Goal: Information Seeking & Learning: Learn about a topic

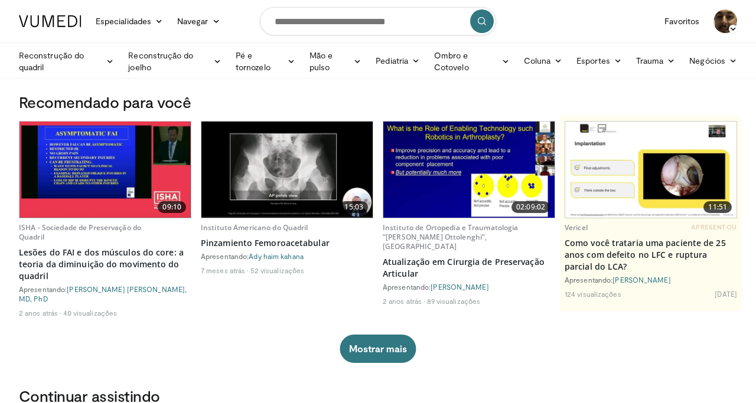
click at [291, 168] on img at bounding box center [286, 170] width 171 height 96
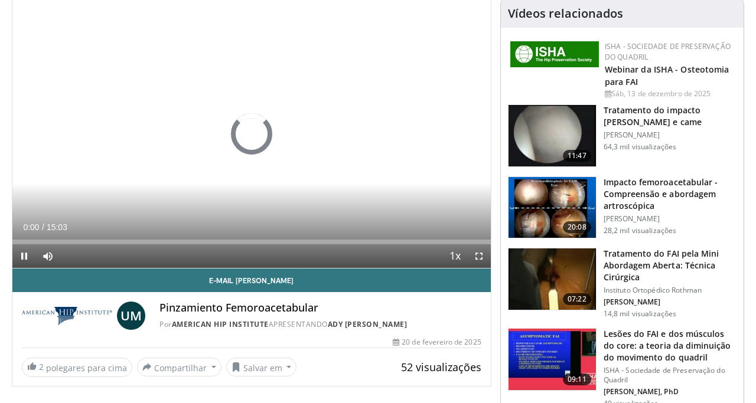
scroll to position [86, 0]
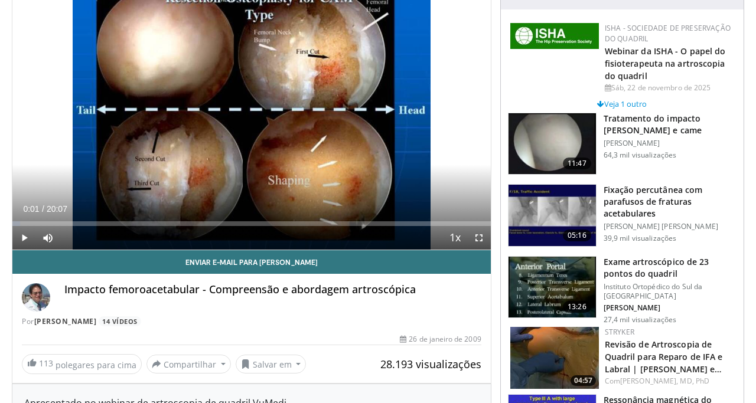
scroll to position [63, 0]
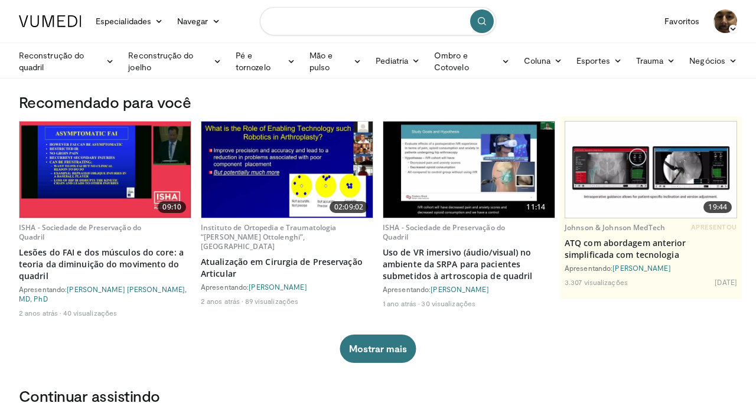
click at [372, 22] on input "Pesquisar tópicos, intervenções" at bounding box center [378, 21] width 236 height 28
type input "**********"
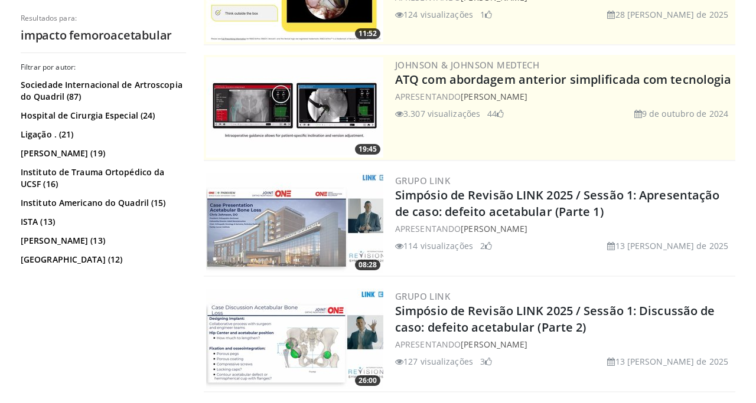
scroll to position [177, 0]
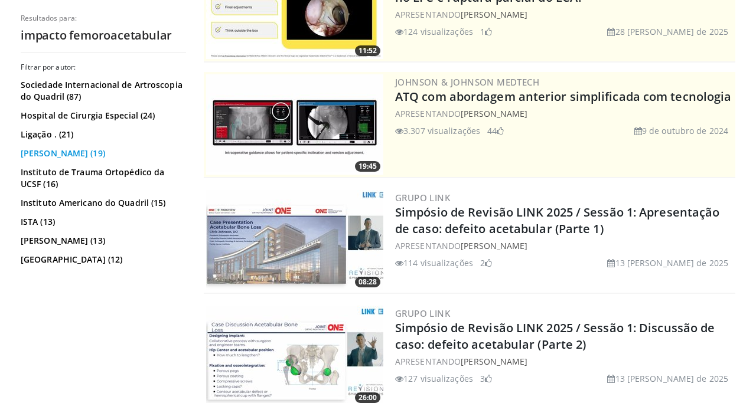
click at [86, 156] on font "[PERSON_NAME] Domb (19)" at bounding box center [63, 153] width 84 height 11
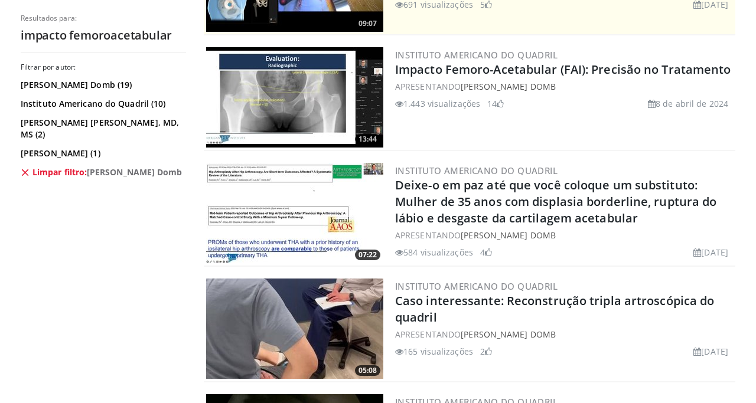
scroll to position [314, 0]
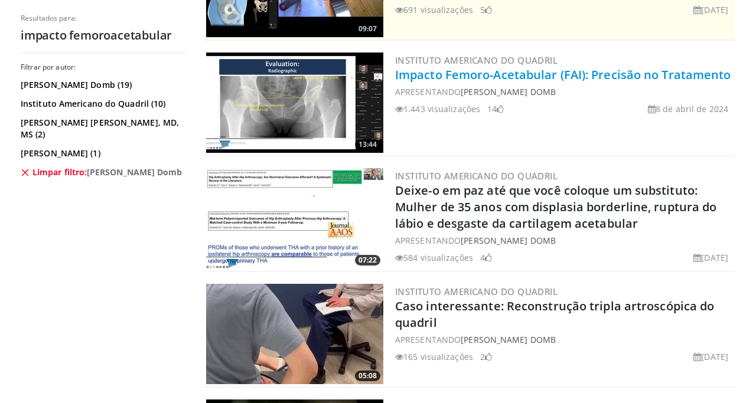
click at [475, 72] on font "Impacto Femoro-Acetabular (FAI): Precisão no Tratamento" at bounding box center [563, 75] width 336 height 16
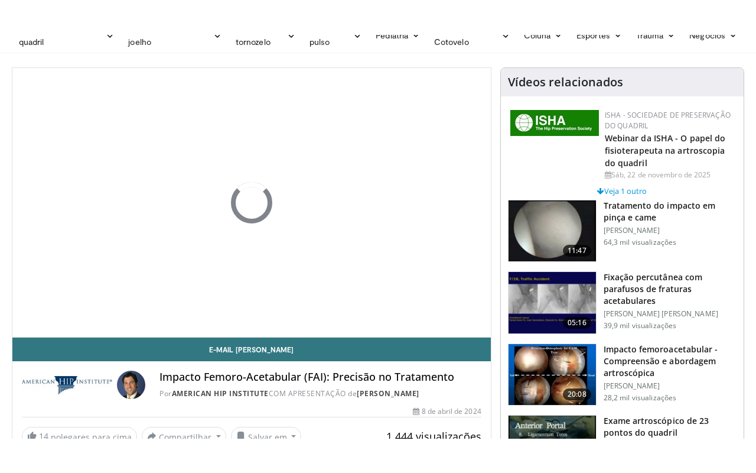
scroll to position [58, 0]
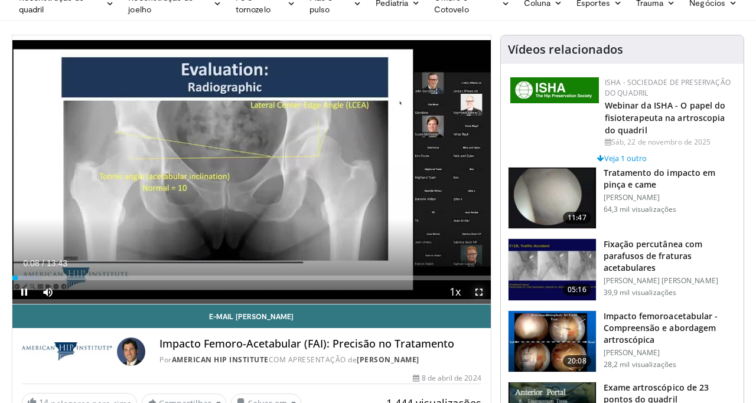
click at [480, 290] on span "Video Player" at bounding box center [479, 293] width 24 height 24
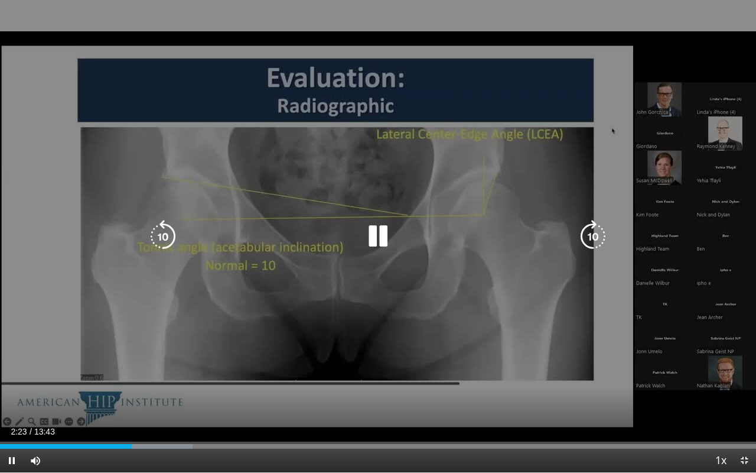
click at [721, 42] on div "10 seconds Tap to unmute" at bounding box center [378, 236] width 756 height 472
click at [377, 230] on icon "Video Player" at bounding box center [377, 236] width 33 height 33
click at [419, 316] on div "10 seconds Tap to unmute" at bounding box center [378, 236] width 756 height 472
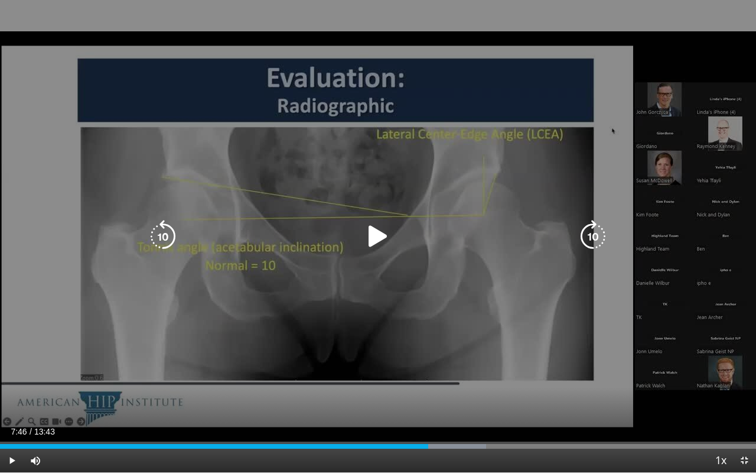
click at [419, 316] on div "10 seconds Tap to unmute" at bounding box center [378, 236] width 756 height 472
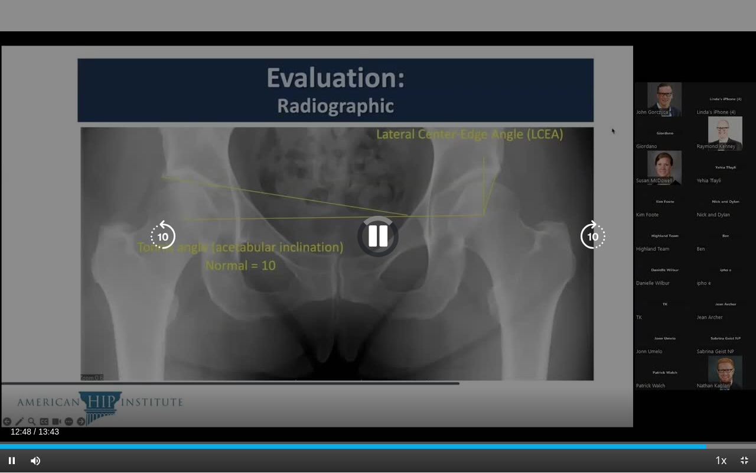
click at [406, 302] on div "10 seconds Tap to unmute" at bounding box center [378, 236] width 756 height 472
click at [376, 233] on icon "Video Player" at bounding box center [377, 236] width 33 height 33
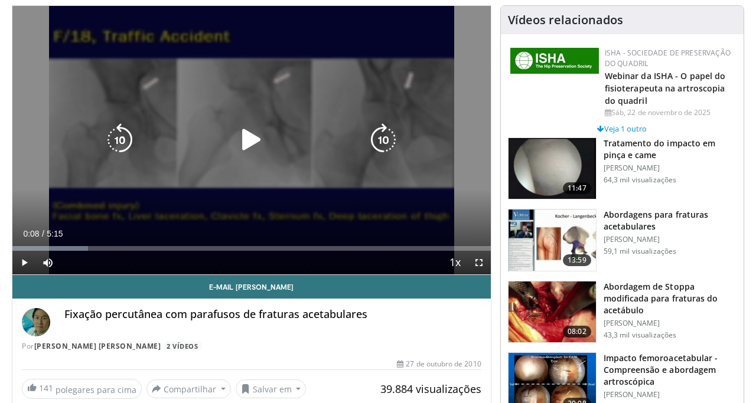
scroll to position [138, 0]
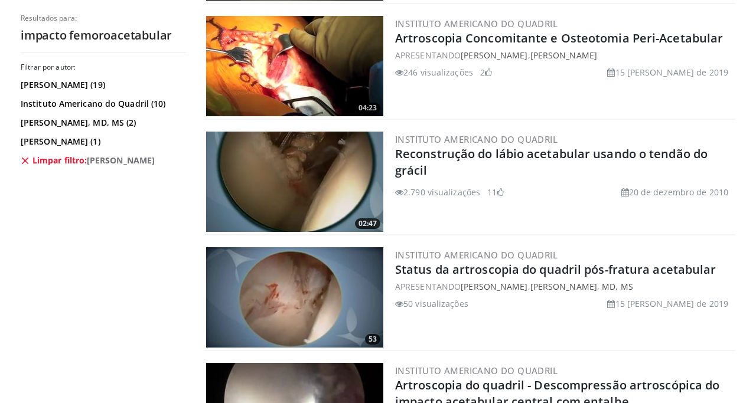
scroll to position [1966, 0]
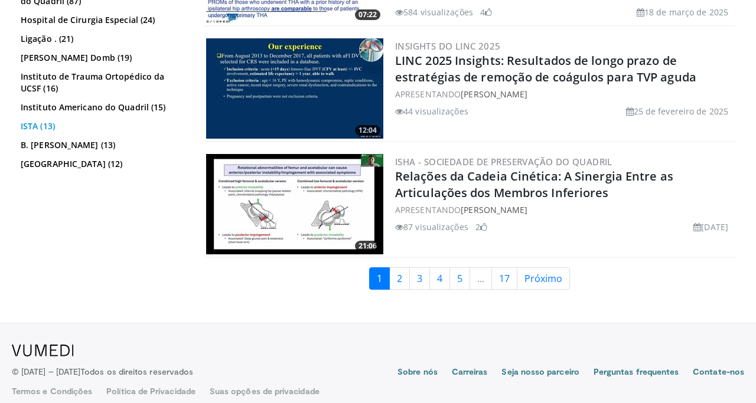
scroll to position [3004, 0]
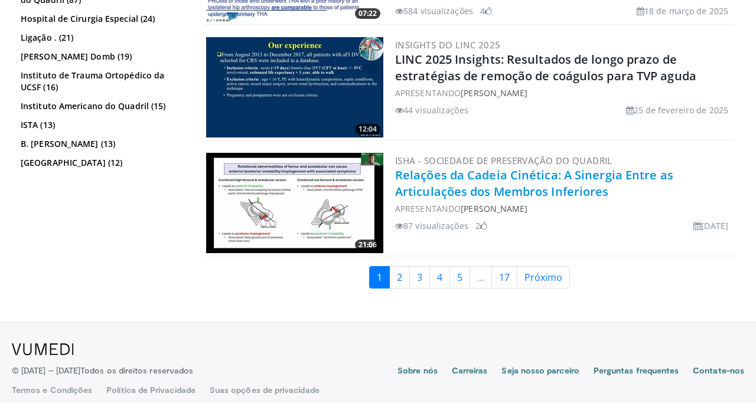
click at [553, 174] on font "Relações da Cadeia Cinética: A Sinergia Entre as Articulações dos Membros Infer…" at bounding box center [534, 183] width 278 height 32
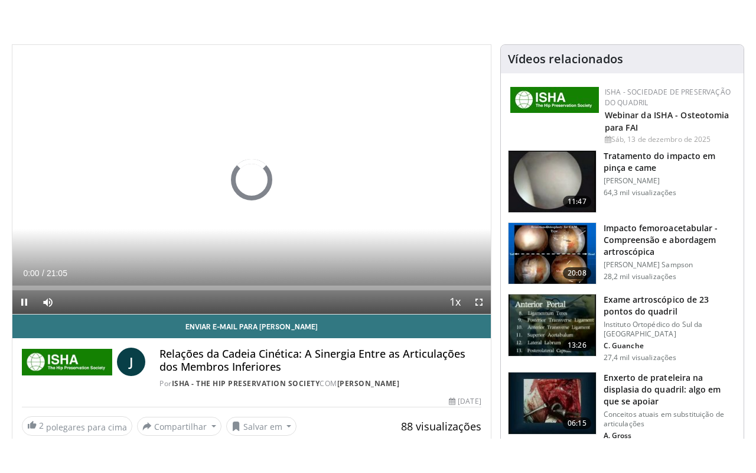
scroll to position [86, 0]
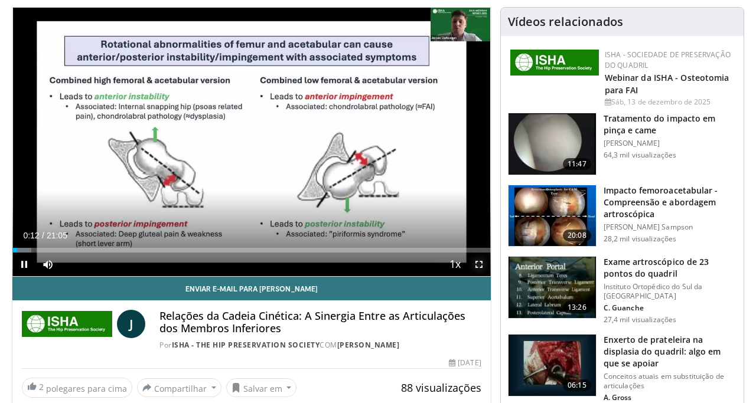
click at [481, 265] on span "Video Player" at bounding box center [479, 265] width 24 height 24
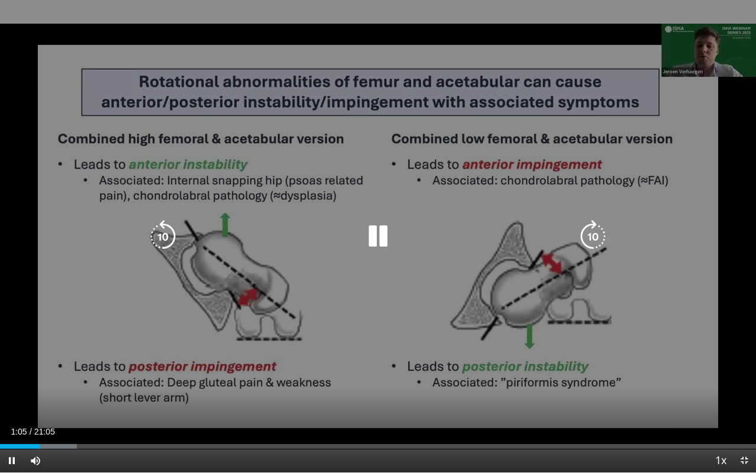
click at [734, 278] on div "10 seconds Tap to unmute" at bounding box center [378, 236] width 756 height 472
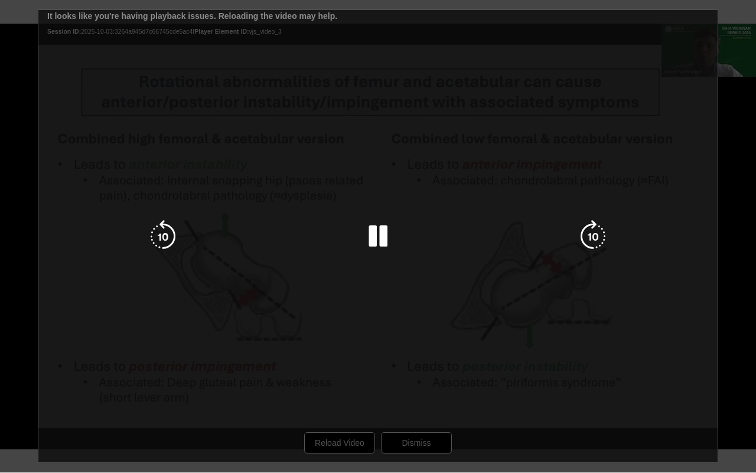
click at [24, 77] on div "10 seconds Tap to unmute" at bounding box center [378, 236] width 756 height 472
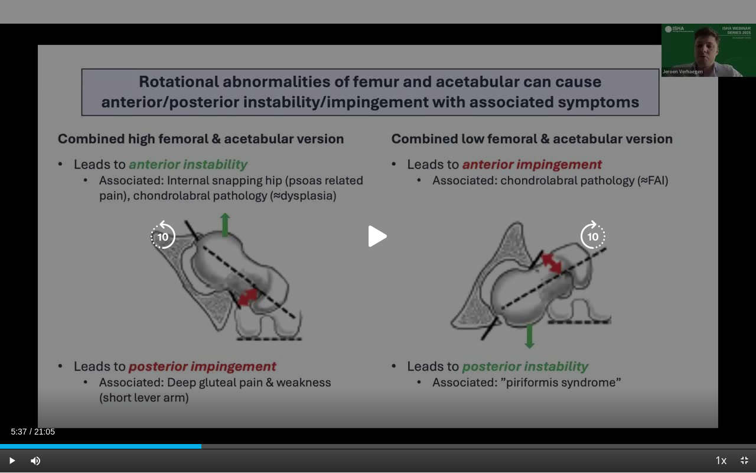
click at [383, 236] on icon "Video Player" at bounding box center [377, 236] width 33 height 33
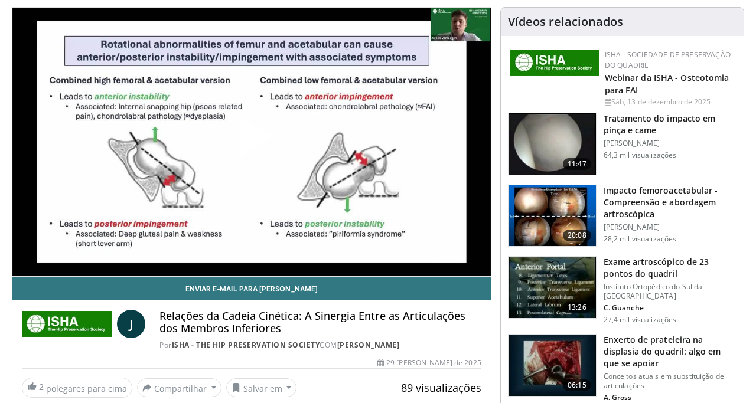
click at [252, 142] on span "Video Player" at bounding box center [252, 142] width 0 height 0
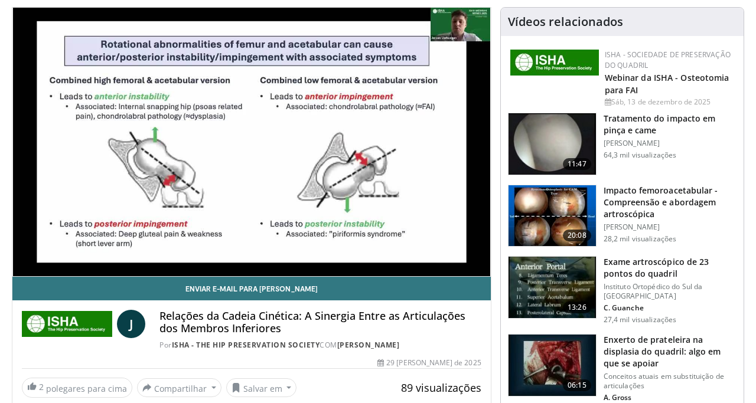
click at [439, 148] on div "10 seconds Tap to unmute" at bounding box center [251, 142] width 478 height 269
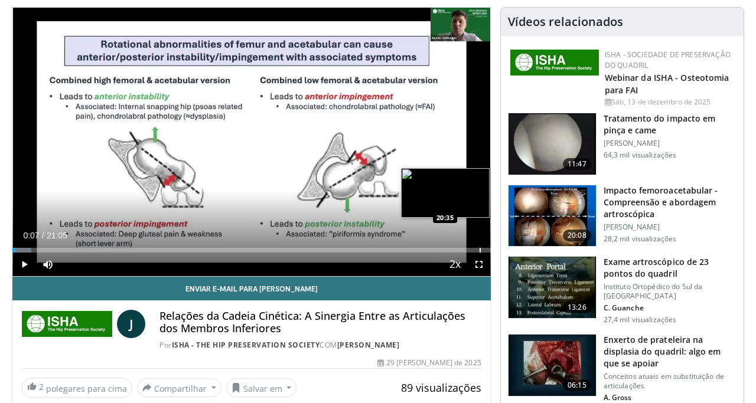
click at [480, 249] on div "Progress Bar" at bounding box center [480, 250] width 1 height 5
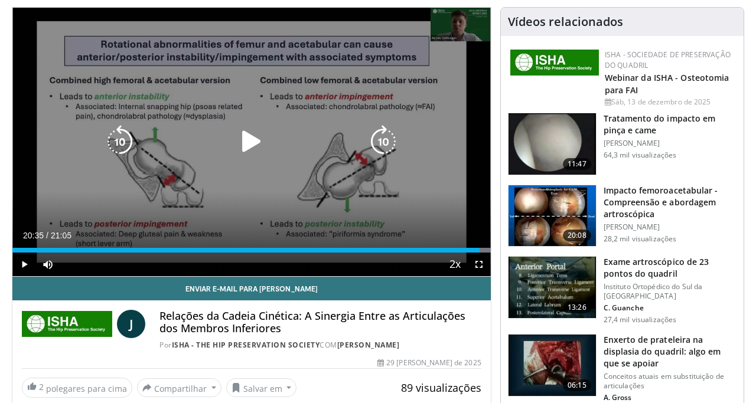
click at [248, 147] on icon "Video Player" at bounding box center [251, 141] width 33 height 33
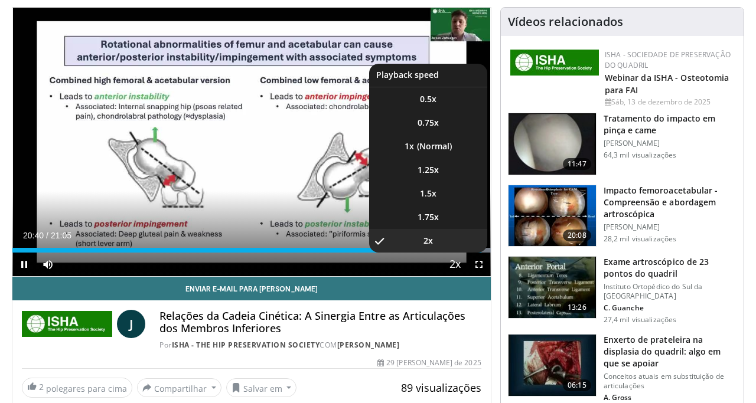
click at [450, 258] on span "Video Player" at bounding box center [455, 265] width 17 height 24
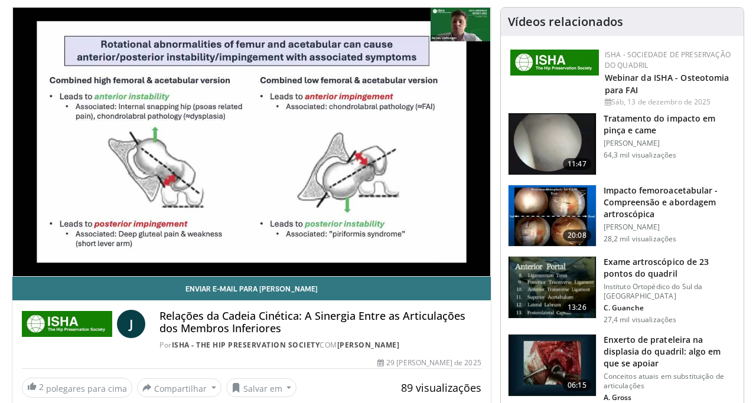
click at [450, 258] on div "10 seconds Tap to unmute" at bounding box center [251, 142] width 478 height 269
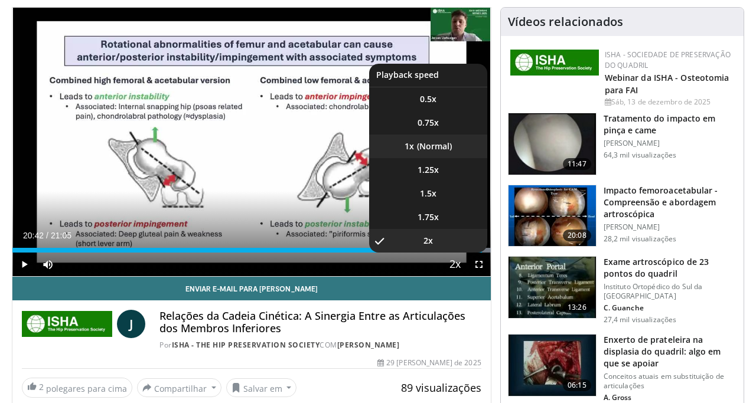
click at [433, 147] on li "1x" at bounding box center [428, 147] width 118 height 24
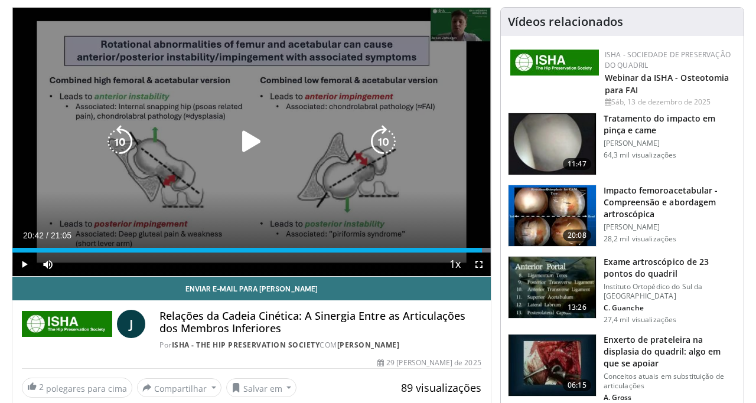
click at [248, 133] on icon "Video Player" at bounding box center [251, 141] width 33 height 33
click at [126, 140] on icon "Video Player" at bounding box center [119, 141] width 33 height 33
click at [250, 139] on icon "Video Player" at bounding box center [251, 141] width 33 height 33
click at [255, 142] on icon "Video Player" at bounding box center [251, 141] width 33 height 33
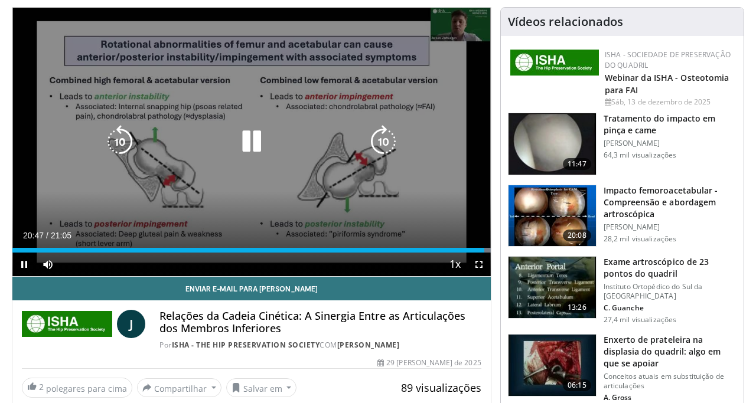
click at [0, 0] on icon "Video Player" at bounding box center [0, 0] width 0 height 0
click at [255, 142] on icon "Video Player" at bounding box center [251, 141] width 33 height 33
click at [385, 142] on icon "Video Player" at bounding box center [383, 141] width 33 height 33
click at [381, 138] on icon "Video Player" at bounding box center [383, 141] width 33 height 33
click at [261, 139] on icon "Video Player" at bounding box center [251, 141] width 33 height 33
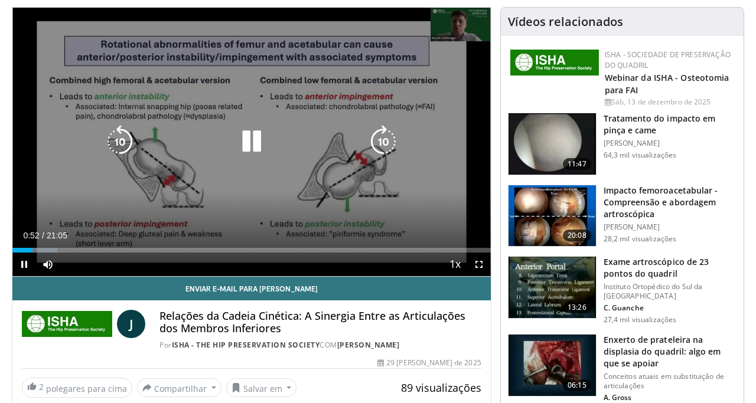
click at [256, 136] on icon "Video Player" at bounding box center [251, 141] width 33 height 33
